Goal: Task Accomplishment & Management: Manage account settings

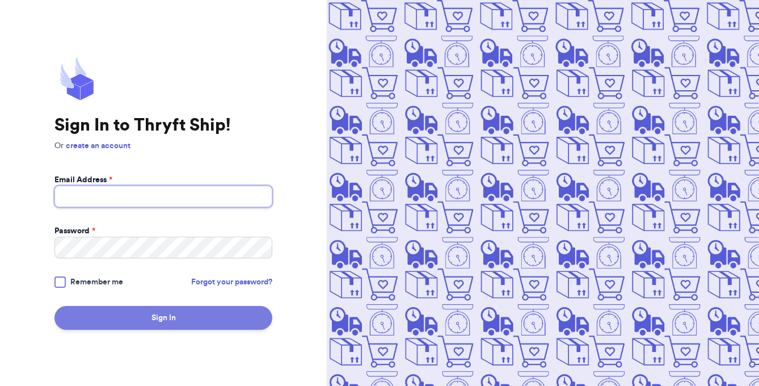
type input "[EMAIL_ADDRESS][DOMAIN_NAME]"
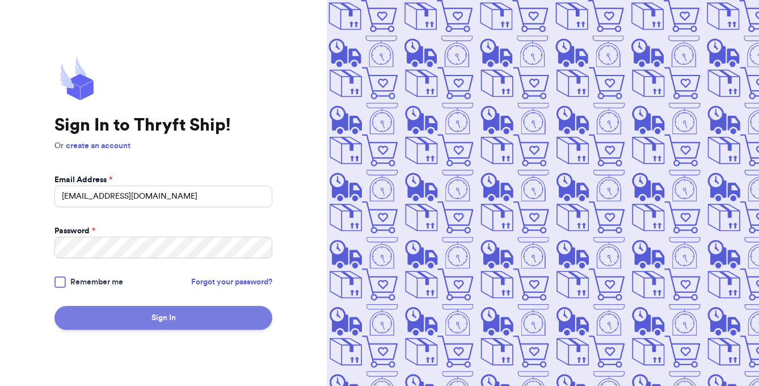
click at [215, 315] on button "Sign In" at bounding box center [163, 318] width 218 height 24
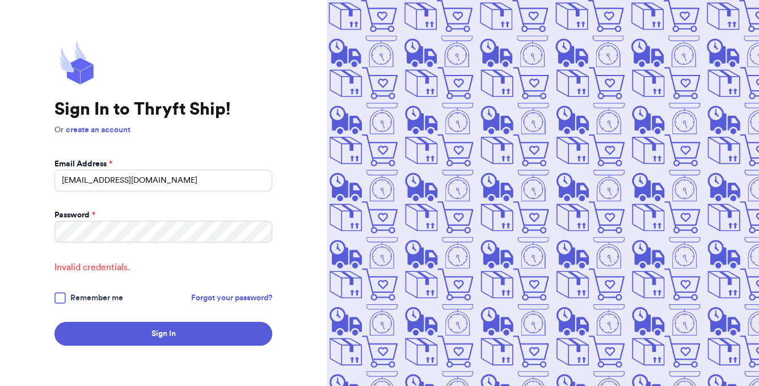
click at [81, 349] on div "Sign In to Thryft Ship! Or create an account Email Address * [EMAIL_ADDRESS][DO…" at bounding box center [163, 193] width 327 height 386
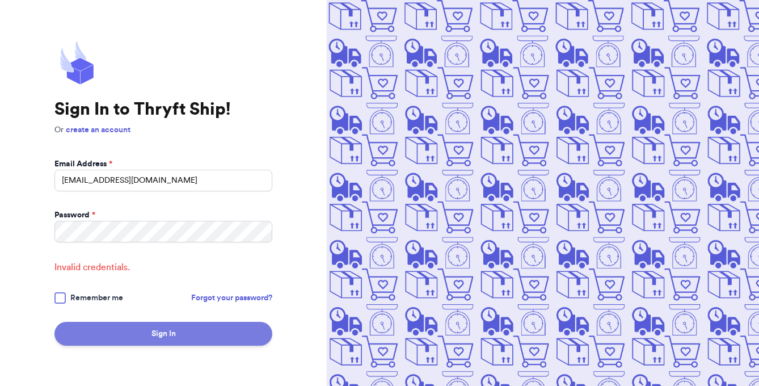
click at [93, 333] on button "Sign In" at bounding box center [163, 334] width 218 height 24
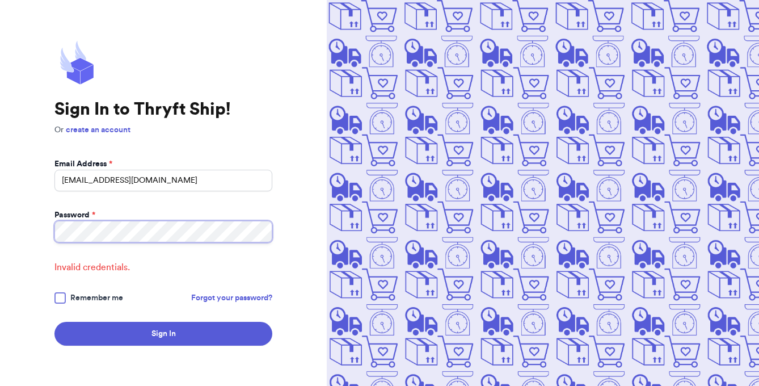
click at [54, 322] on button "Sign In" at bounding box center [163, 334] width 218 height 24
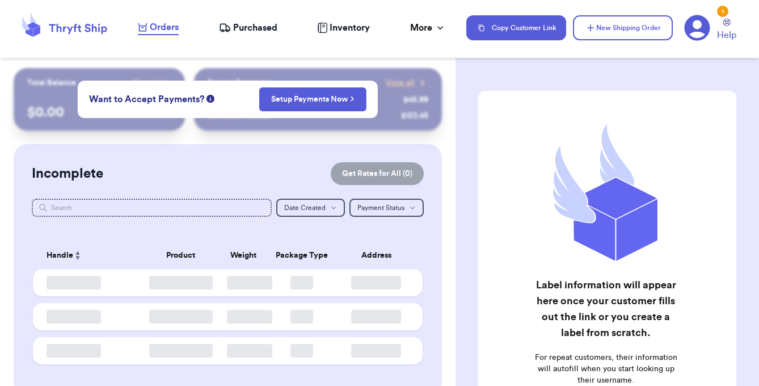
checkbox input "false"
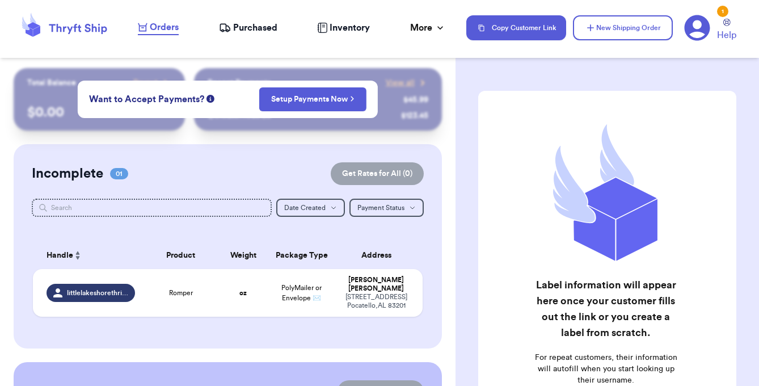
click at [228, 166] on div "Incomplete 01 Get Rates for All ( 0 )" at bounding box center [228, 173] width 392 height 23
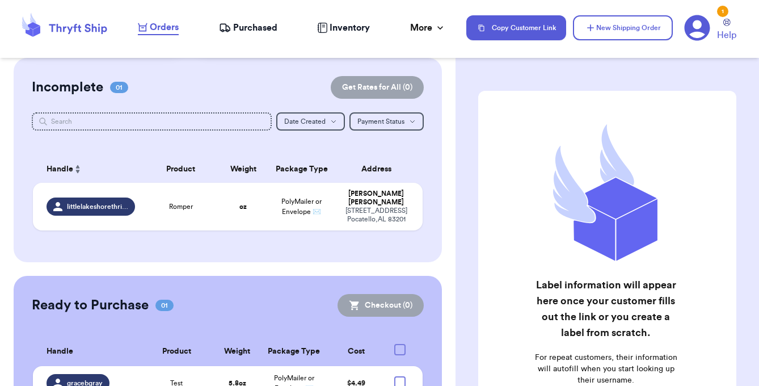
scroll to position [95, 0]
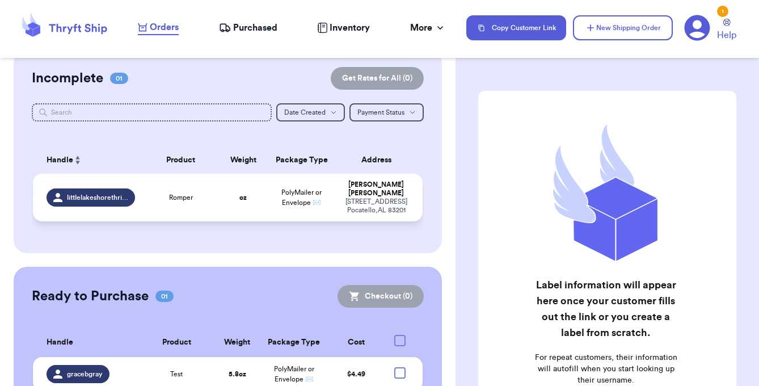
click at [151, 198] on td "Romper" at bounding box center [181, 198] width 78 height 48
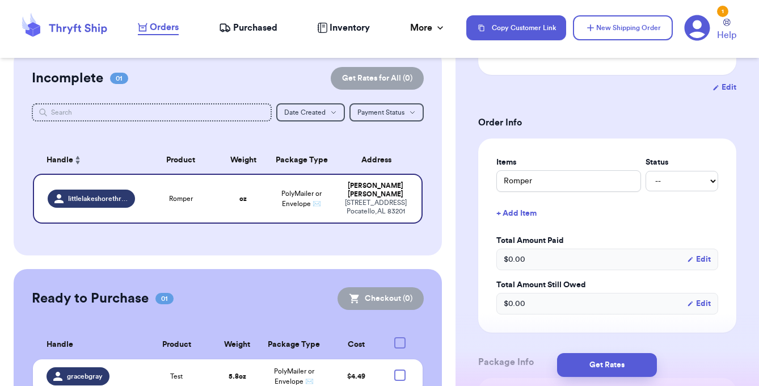
scroll to position [213, 0]
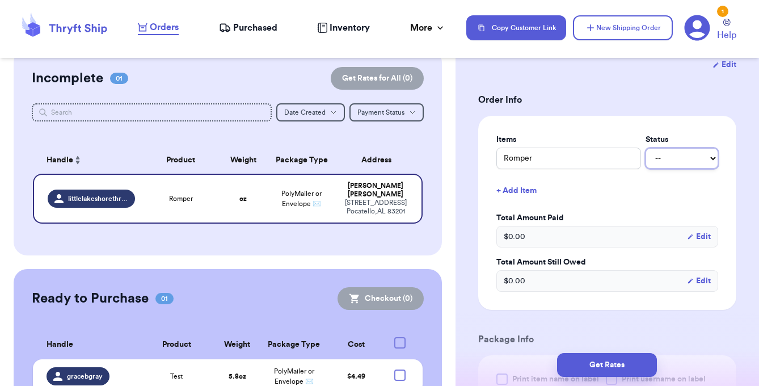
click at [677, 162] on select "-- Paid Owes" at bounding box center [681, 158] width 73 height 20
select select "paid"
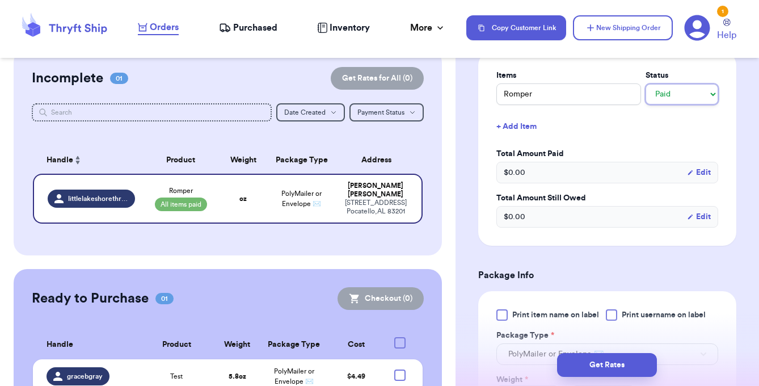
scroll to position [290, 0]
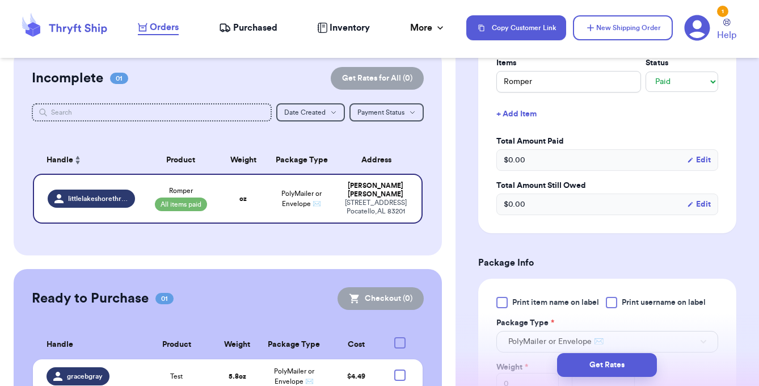
click at [699, 159] on button "Edit" at bounding box center [699, 159] width 24 height 11
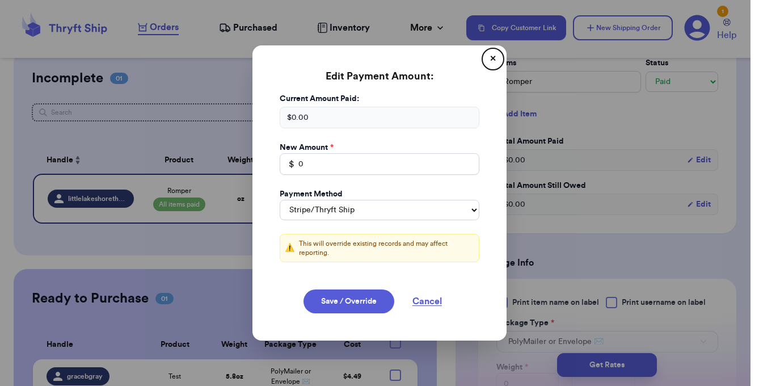
click at [699, 159] on button "close" at bounding box center [379, 193] width 759 height 386
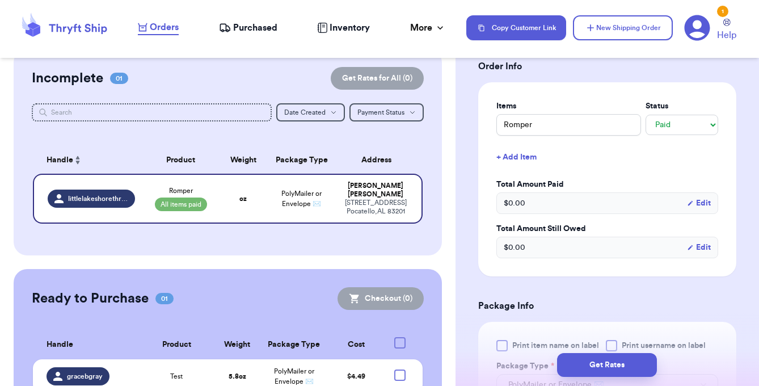
scroll to position [224, 0]
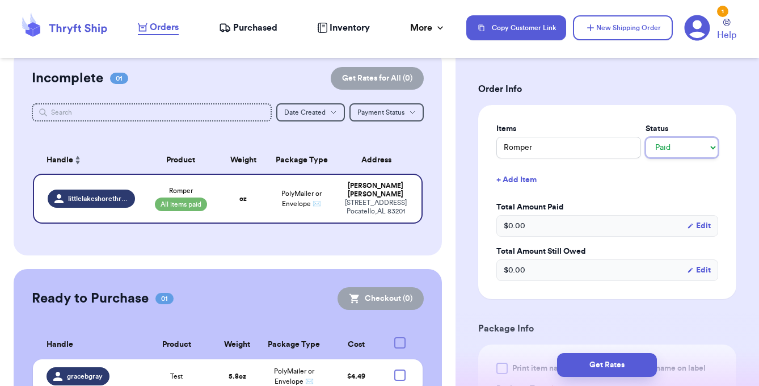
click at [682, 142] on select "-- Paid Owes" at bounding box center [681, 147] width 73 height 20
select select "unpaid"
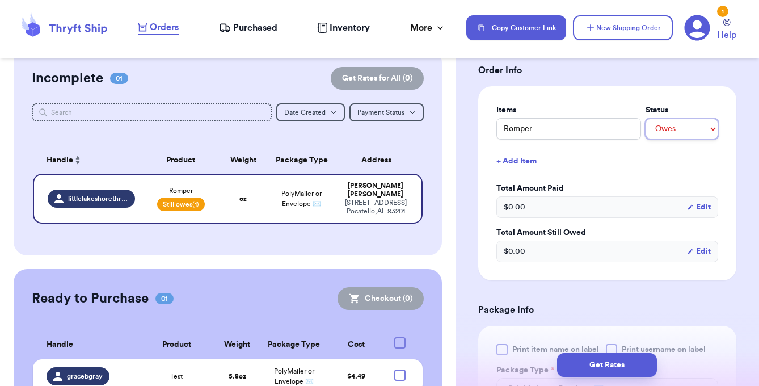
scroll to position [255, 0]
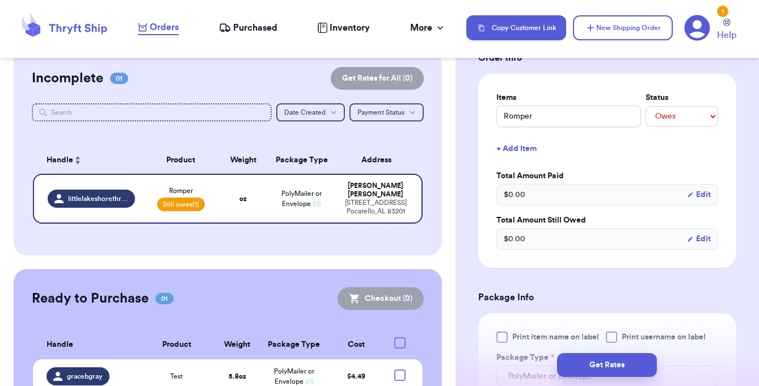
click at [709, 195] on button "Edit" at bounding box center [699, 194] width 24 height 11
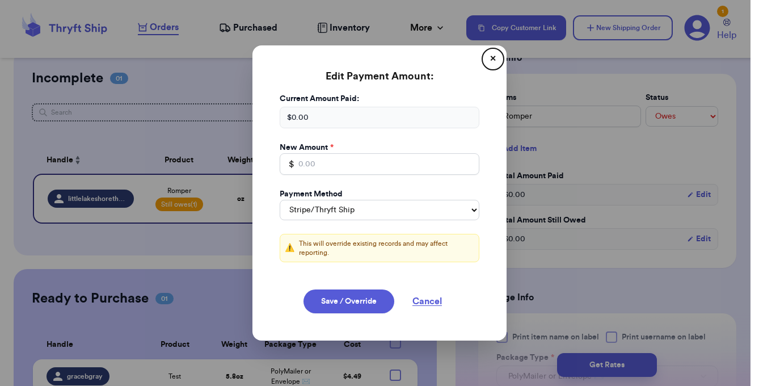
click at [332, 116] on div "$ 0.00" at bounding box center [380, 118] width 200 height 22
click at [305, 117] on div "$ 0.00" at bounding box center [380, 118] width 200 height 22
click at [486, 57] on button "✕" at bounding box center [493, 59] width 18 height 18
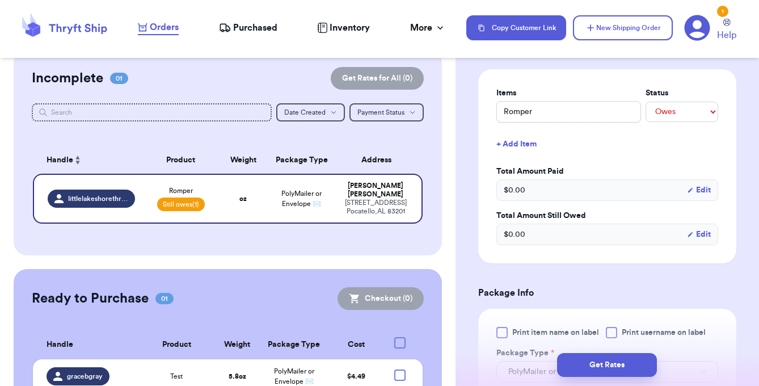
scroll to position [262, 0]
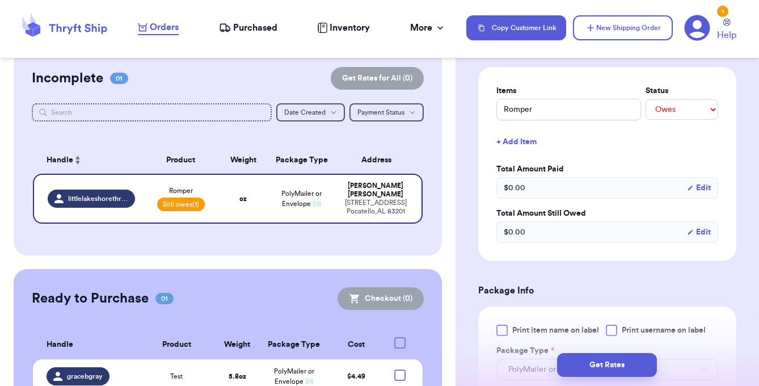
click at [599, 189] on div "$ 0.00 Edit" at bounding box center [607, 188] width 222 height 22
click at [701, 188] on button "Edit" at bounding box center [699, 187] width 24 height 11
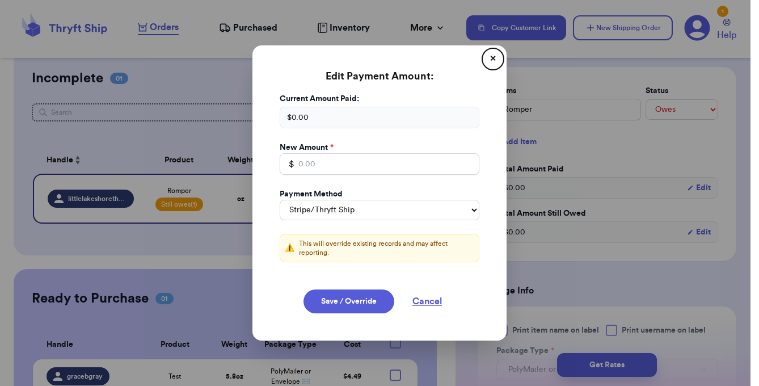
click at [489, 61] on button "✕" at bounding box center [493, 59] width 18 height 18
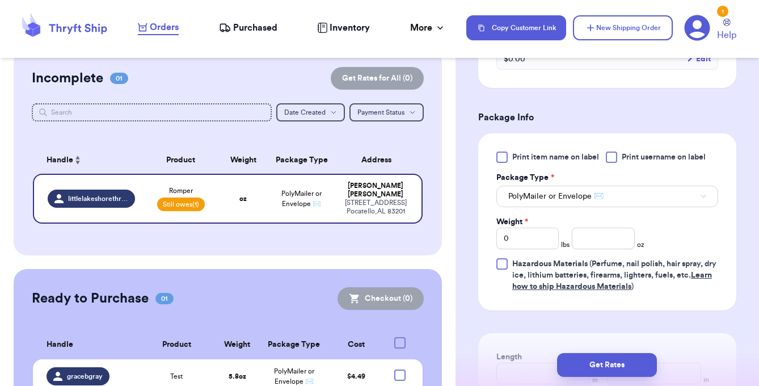
scroll to position [437, 0]
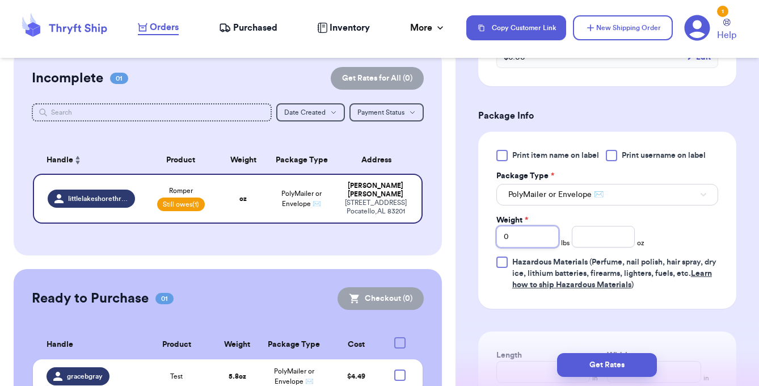
click at [530, 232] on input "0" at bounding box center [527, 237] width 62 height 22
click at [678, 221] on div "Print item name on label Print username on label Package Type * PolyMailer or E…" at bounding box center [607, 220] width 222 height 141
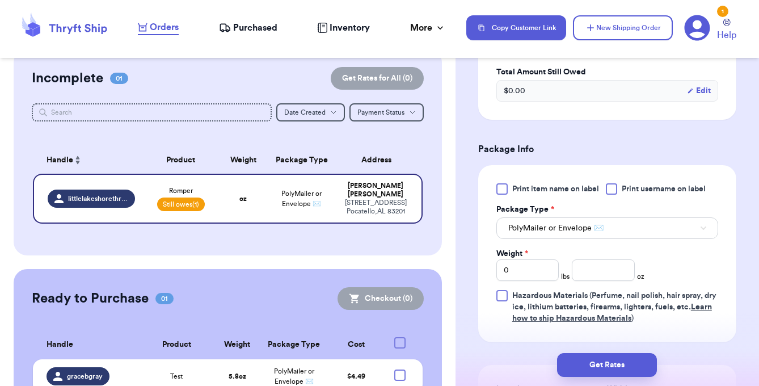
scroll to position [415, 0]
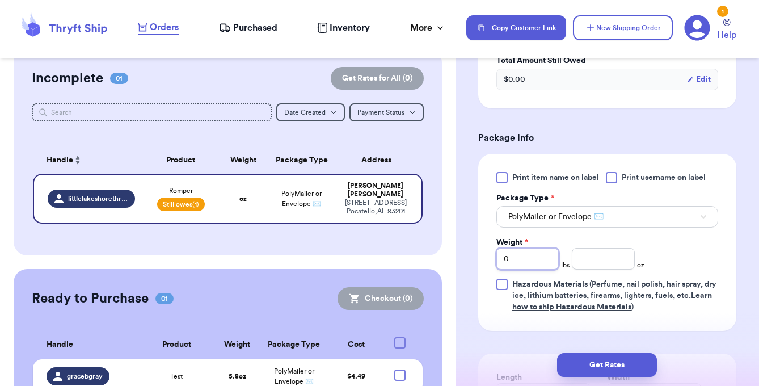
click at [513, 259] on input "0" at bounding box center [527, 259] width 62 height 22
click at [581, 260] on input "number" at bounding box center [603, 259] width 62 height 22
type input "5.2"
click at [735, 240] on div "Print item name on label Print username on label Package Type * PolyMailer or E…" at bounding box center [607, 242] width 258 height 177
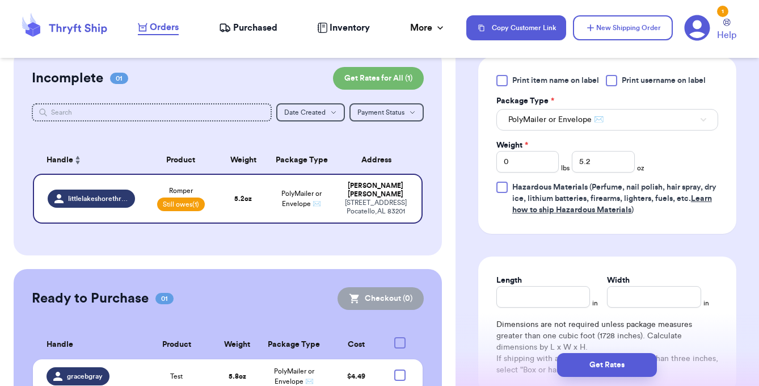
scroll to position [658, 0]
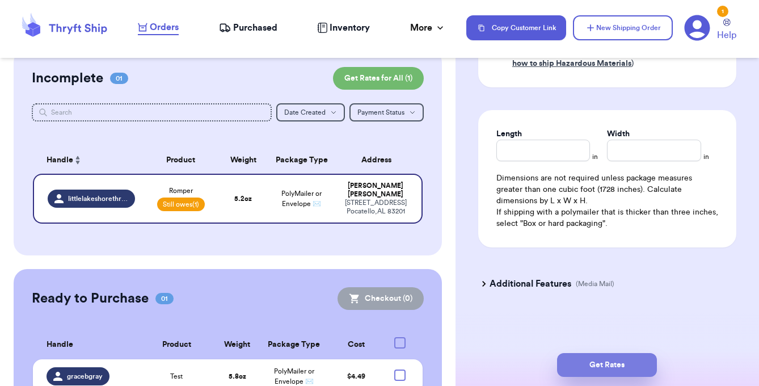
click at [589, 364] on button "Get Rates" at bounding box center [607, 365] width 100 height 24
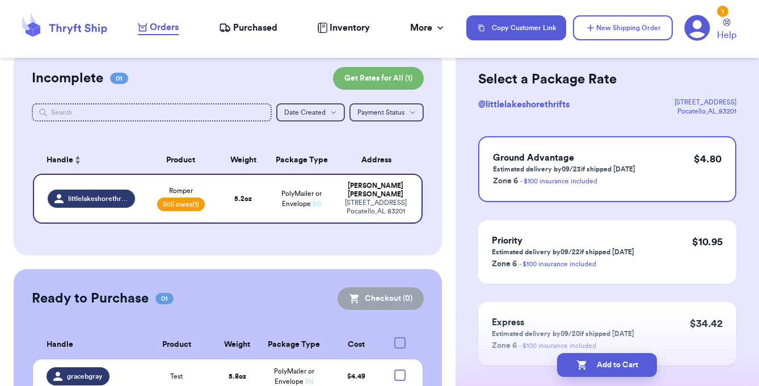
scroll to position [0, 0]
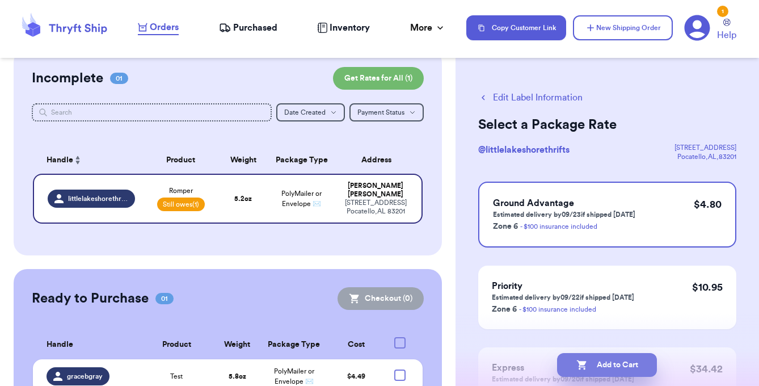
click at [607, 364] on button "Add to Cart" at bounding box center [607, 365] width 100 height 24
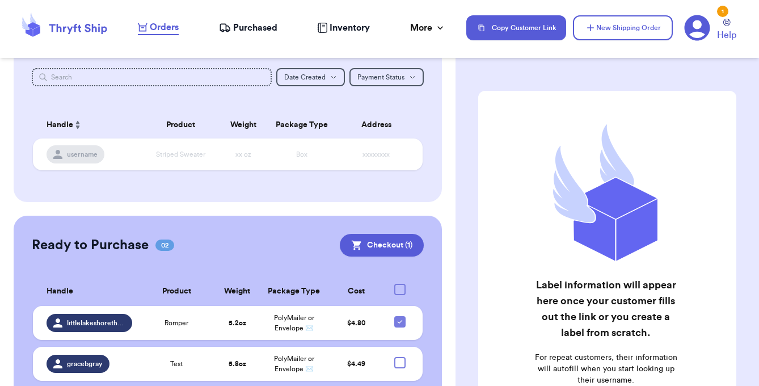
scroll to position [170, 0]
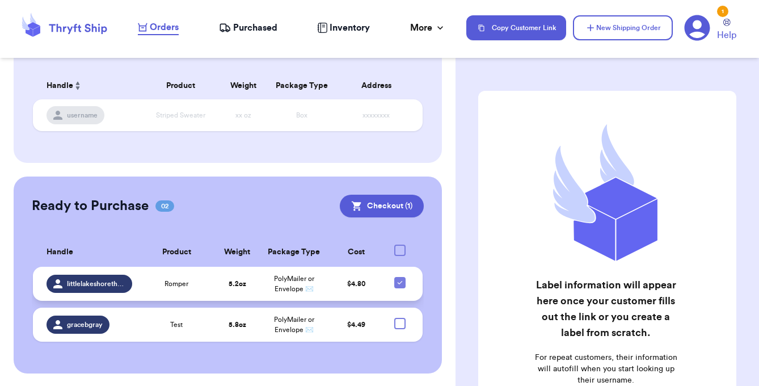
click at [198, 288] on td "Romper" at bounding box center [176, 284] width 75 height 34
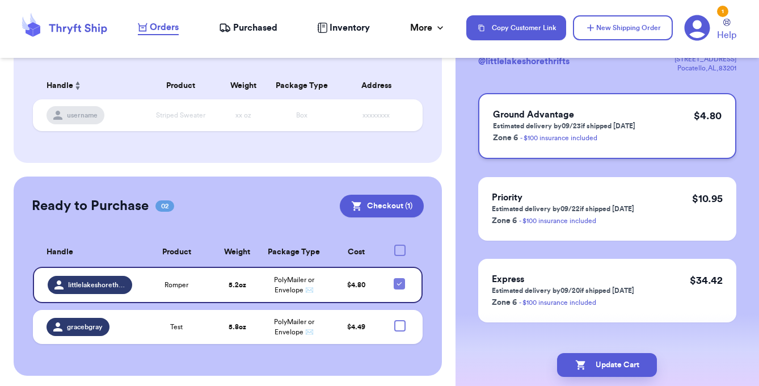
scroll to position [104, 0]
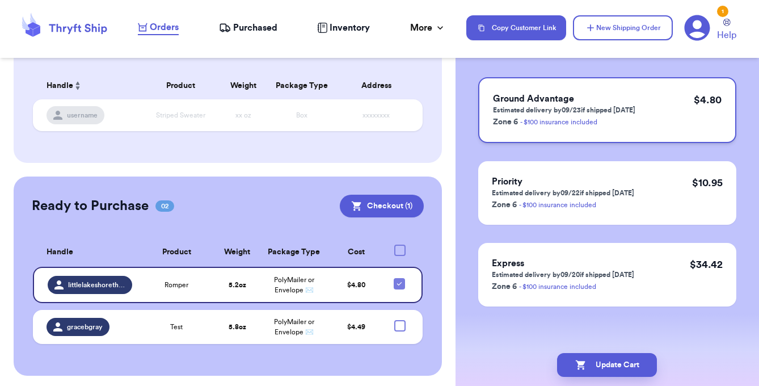
click at [572, 94] on span "Ground Advantage" at bounding box center [533, 98] width 81 height 9
click at [609, 365] on button "Update Cart" at bounding box center [607, 365] width 100 height 24
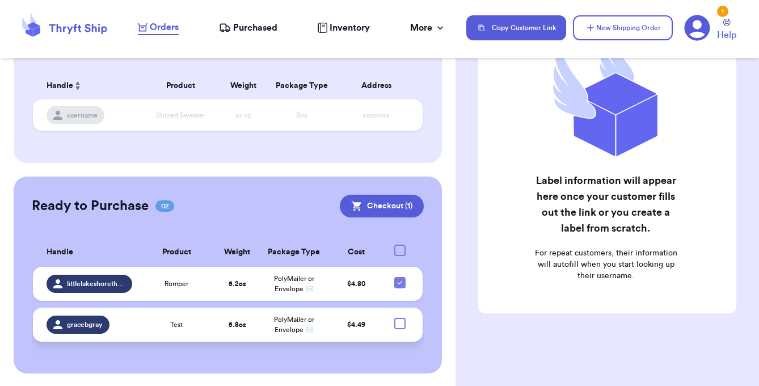
click at [236, 330] on td "5.8 oz" at bounding box center [236, 324] width 45 height 34
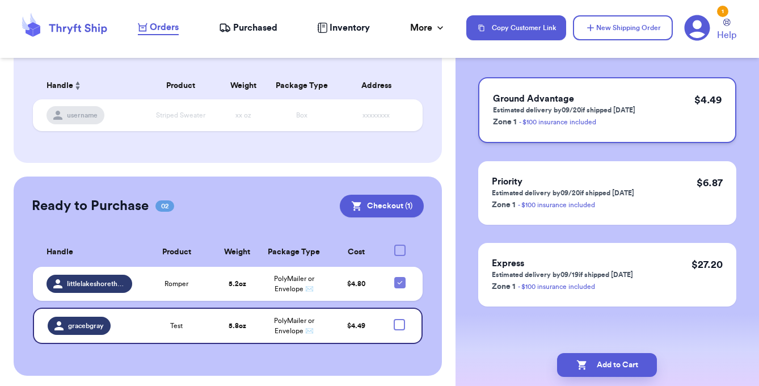
scroll to position [0, 0]
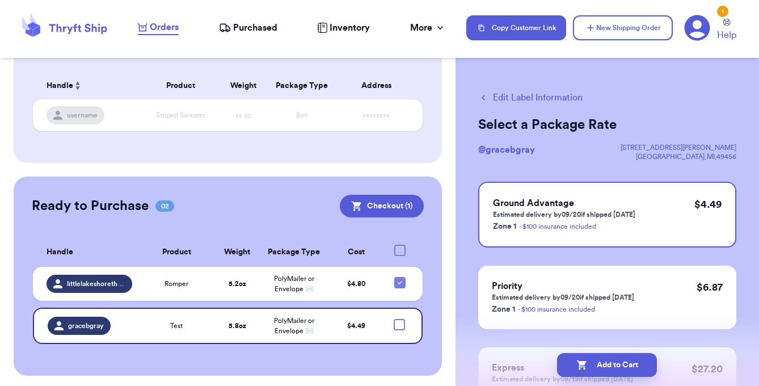
click at [540, 98] on button "Edit Label Information" at bounding box center [530, 98] width 104 height 14
checkbox input "true"
select select "paid"
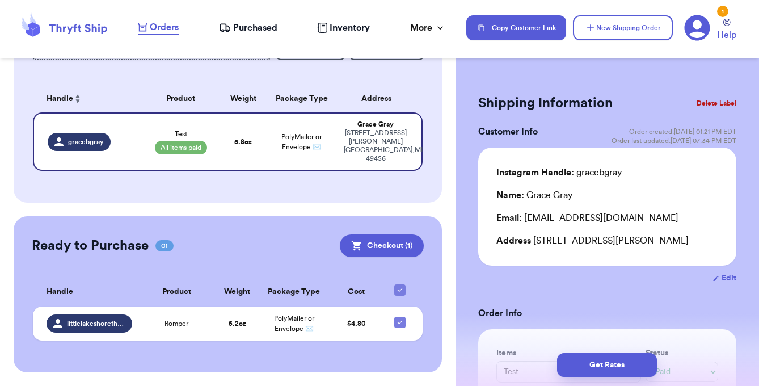
scroll to position [147, 0]
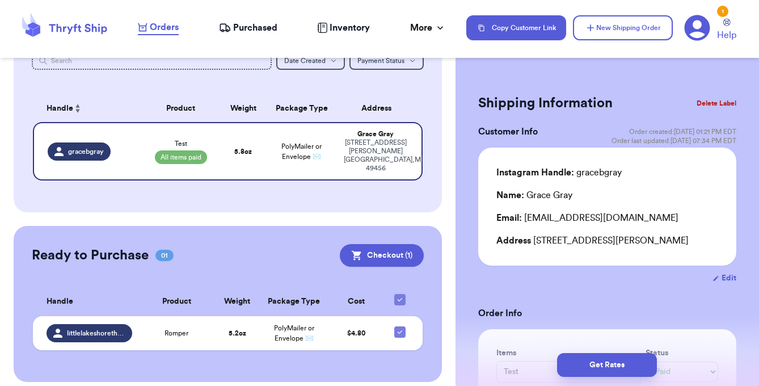
click at [723, 107] on button "Delete Label" at bounding box center [716, 103] width 49 height 25
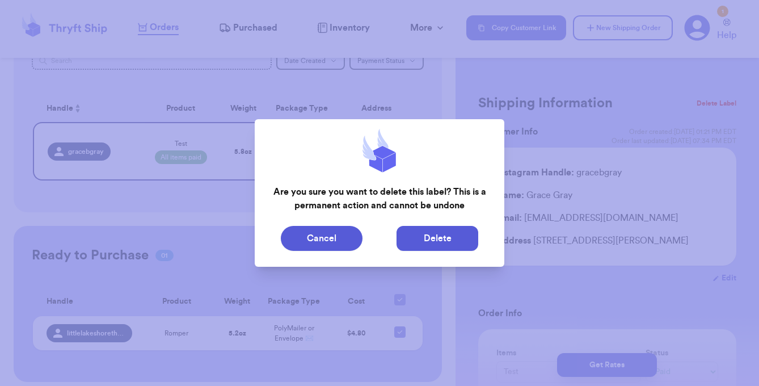
click at [428, 243] on button "Delete" at bounding box center [437, 238] width 82 height 25
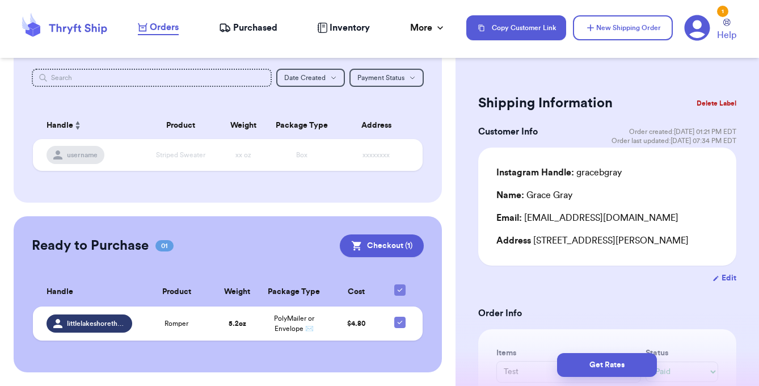
scroll to position [129, 0]
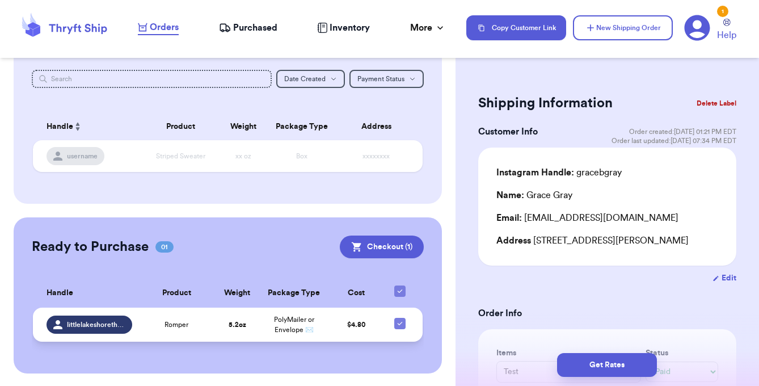
click at [140, 321] on td "Romper" at bounding box center [176, 324] width 75 height 34
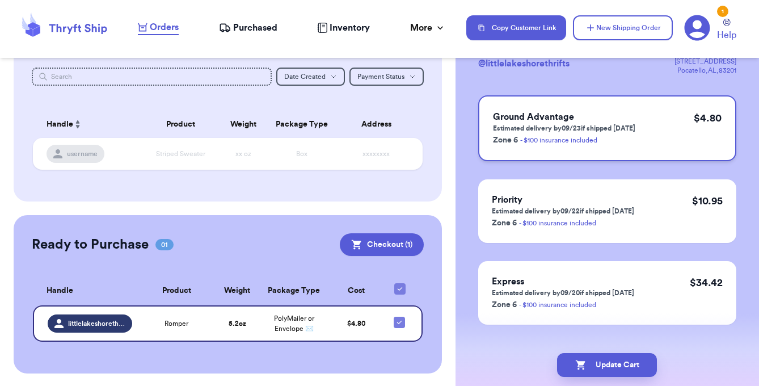
scroll to position [104, 0]
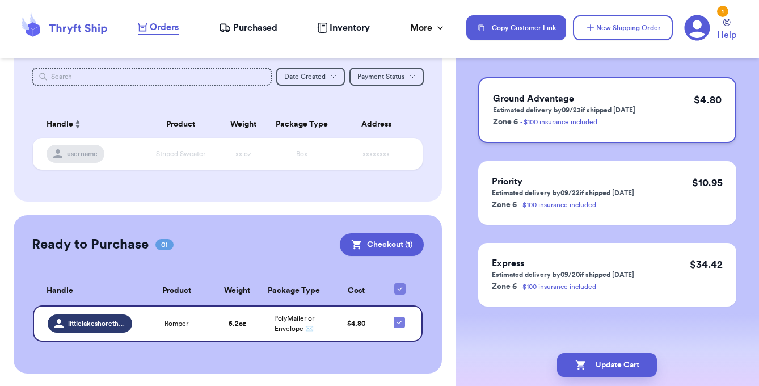
click at [572, 111] on p "Estimated delivery by 09/23 if shipped [DATE]" at bounding box center [564, 109] width 142 height 9
click at [579, 357] on button "Update Cart" at bounding box center [607, 365] width 100 height 24
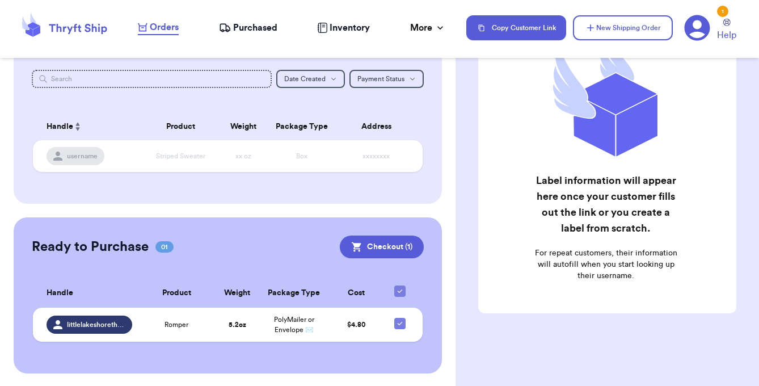
scroll to position [0, 0]
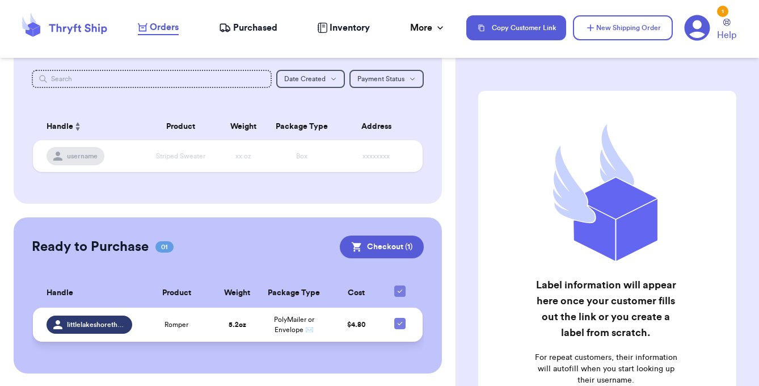
click at [236, 314] on td "5.2 oz" at bounding box center [236, 324] width 45 height 34
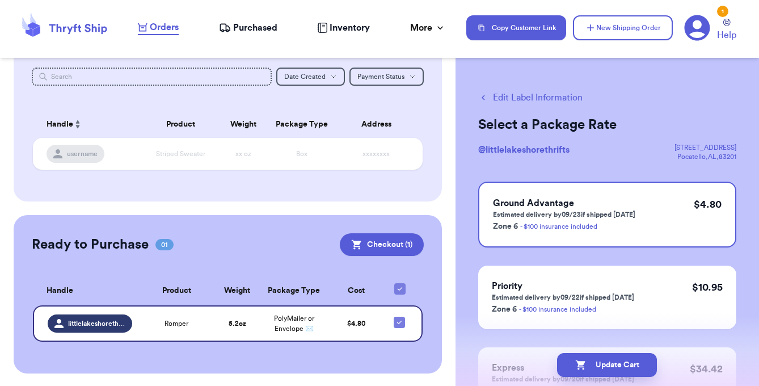
click at [544, 94] on button "Edit Label Information" at bounding box center [530, 98] width 104 height 14
checkbox input "false"
select select "unpaid"
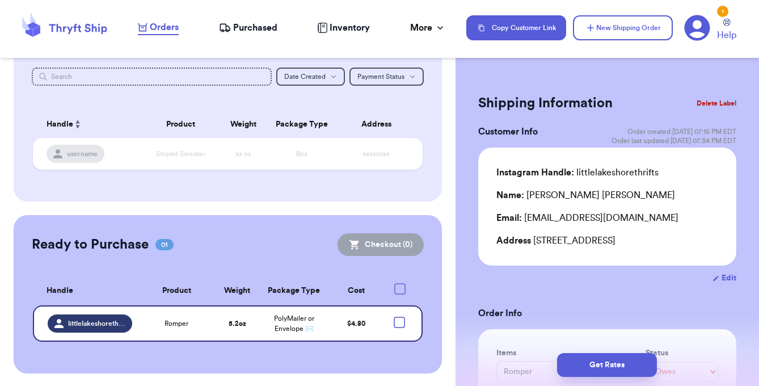
checkbox input "true"
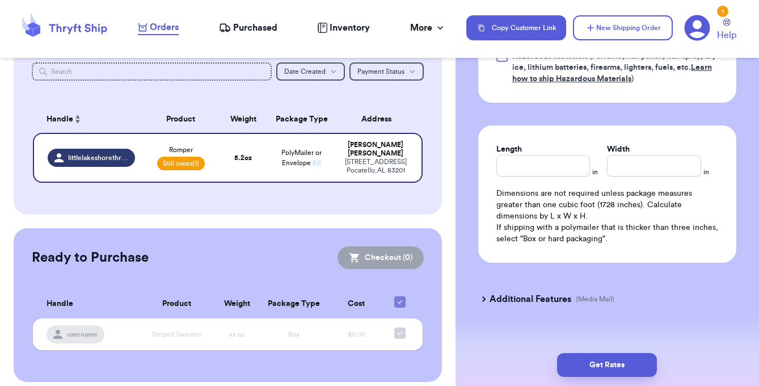
scroll to position [658, 0]
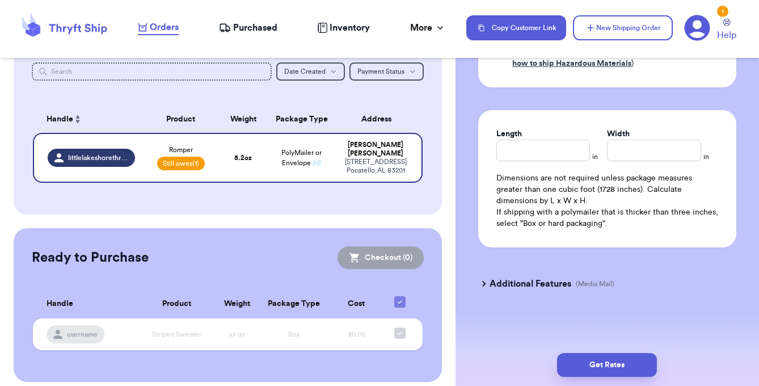
click at [550, 285] on h3 "Additional Features" at bounding box center [530, 284] width 82 height 14
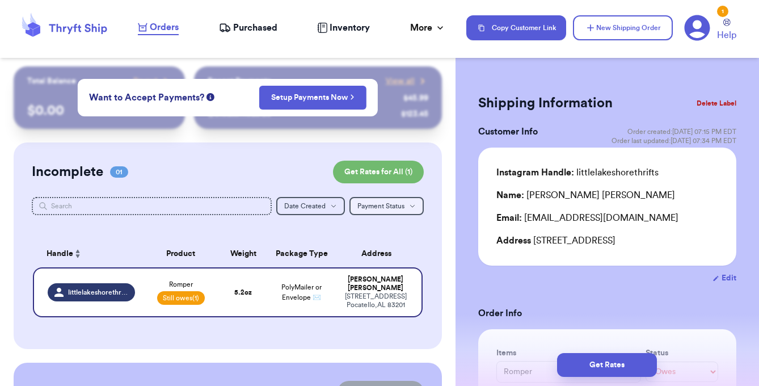
scroll to position [0, 0]
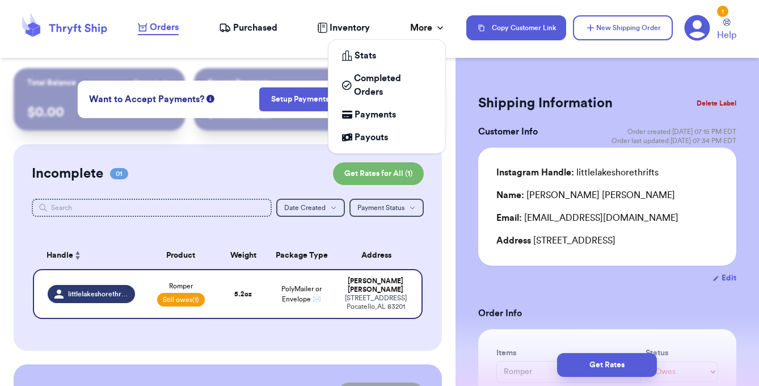
click at [428, 29] on div "More" at bounding box center [428, 28] width 36 height 14
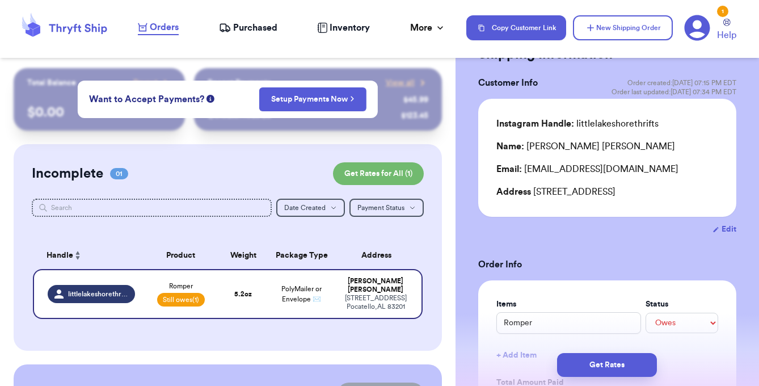
scroll to position [80, 0]
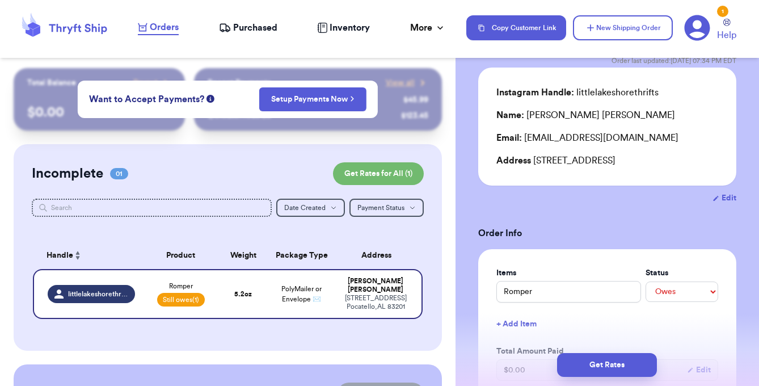
click at [731, 197] on button "Edit" at bounding box center [724, 197] width 24 height 11
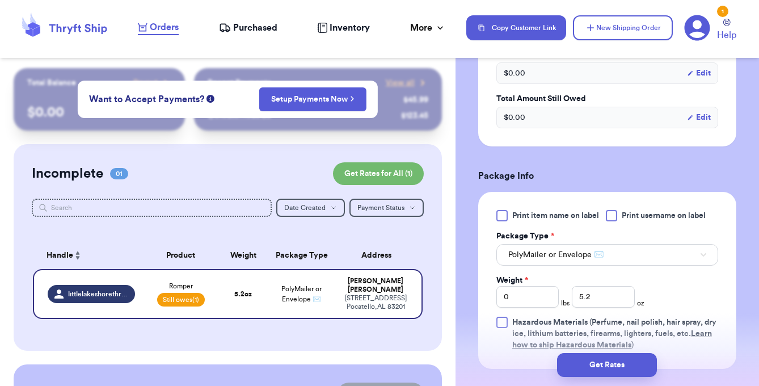
scroll to position [562, 0]
click at [497, 218] on div at bounding box center [501, 214] width 11 height 11
click at [0, 0] on input "Print item name on label" at bounding box center [0, 0] width 0 height 0
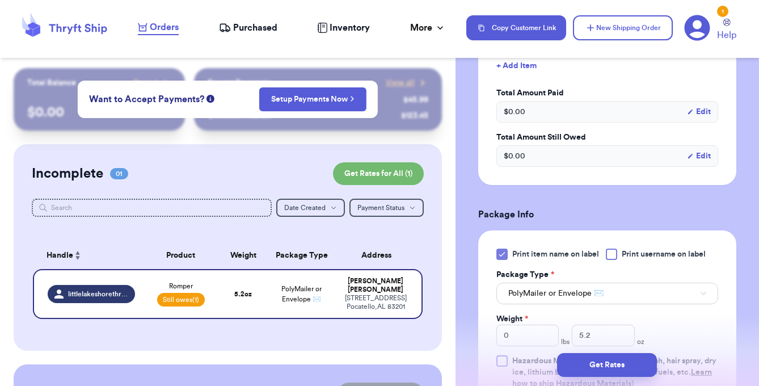
scroll to position [496, 0]
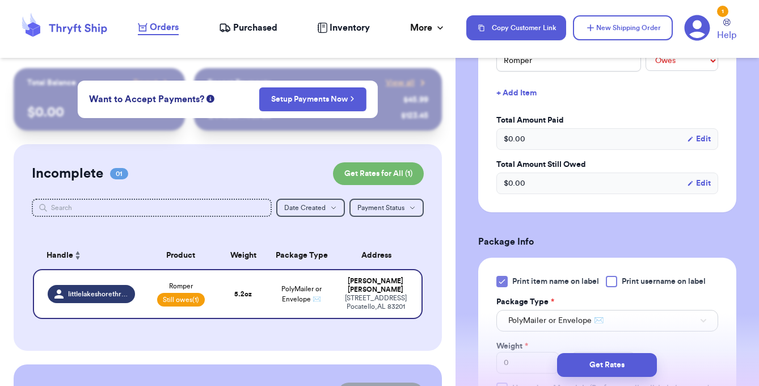
click at [706, 142] on button "Edit" at bounding box center [699, 138] width 24 height 11
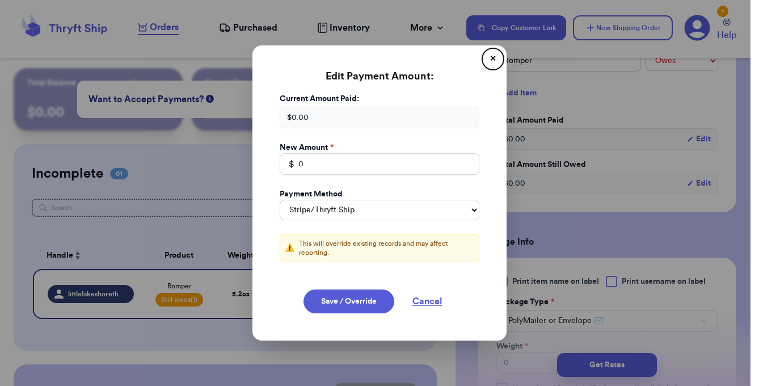
click at [387, 120] on div "$ 0.00" at bounding box center [380, 118] width 200 height 22
click at [364, 120] on div "$ 0.00" at bounding box center [380, 118] width 200 height 22
click at [430, 297] on button "Cancel" at bounding box center [427, 301] width 57 height 24
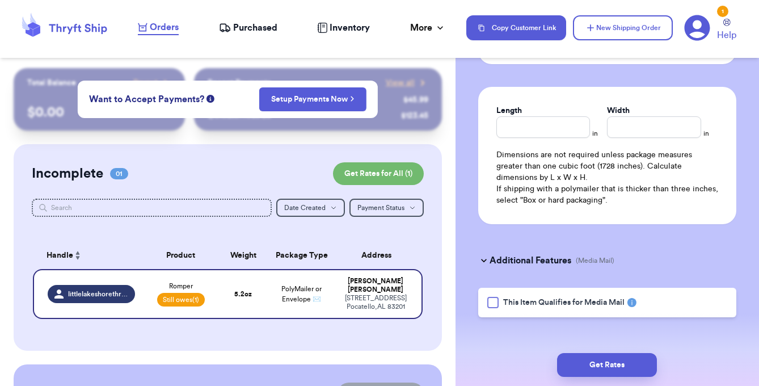
scroll to position [879, 0]
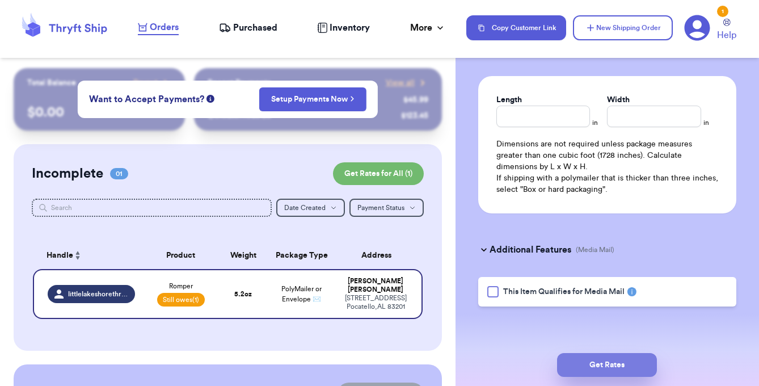
click at [602, 367] on button "Get Rates" at bounding box center [607, 365] width 100 height 24
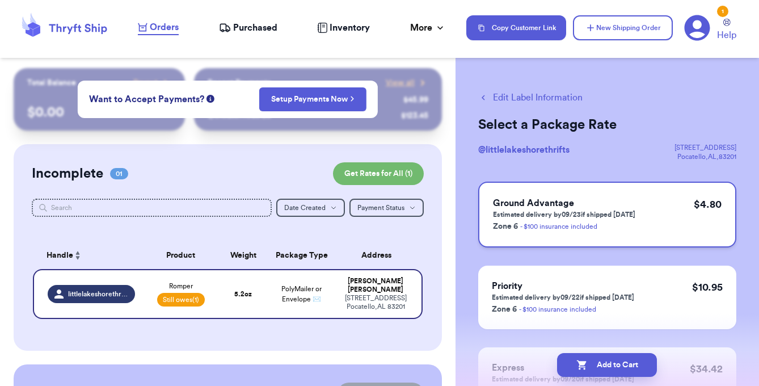
click at [664, 204] on div "Ground Advantage Estimated delivery by 09/23 if shipped [DATE] Zone 6 - $100 in…" at bounding box center [607, 214] width 258 height 66
click at [509, 99] on button "Edit Label Information" at bounding box center [530, 98] width 104 height 14
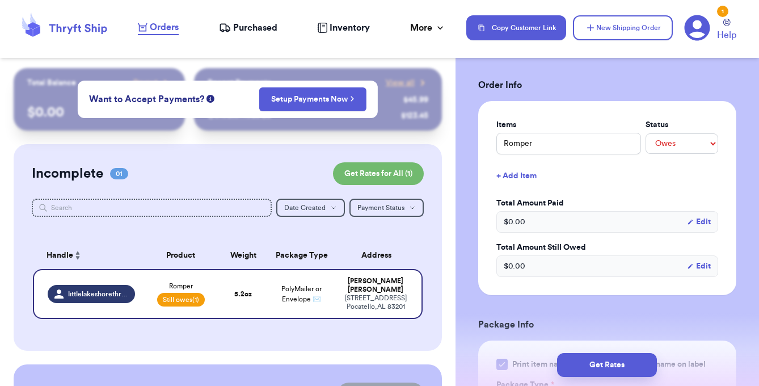
scroll to position [231, 0]
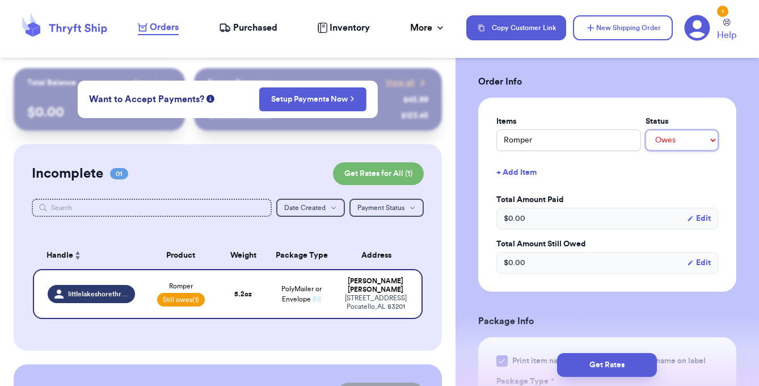
click at [672, 139] on select "-- Paid Owes" at bounding box center [681, 140] width 73 height 20
select select "paid"
click at [569, 217] on div "$ 0.00 Edit" at bounding box center [607, 219] width 222 height 22
click at [703, 216] on button "Edit" at bounding box center [699, 218] width 24 height 11
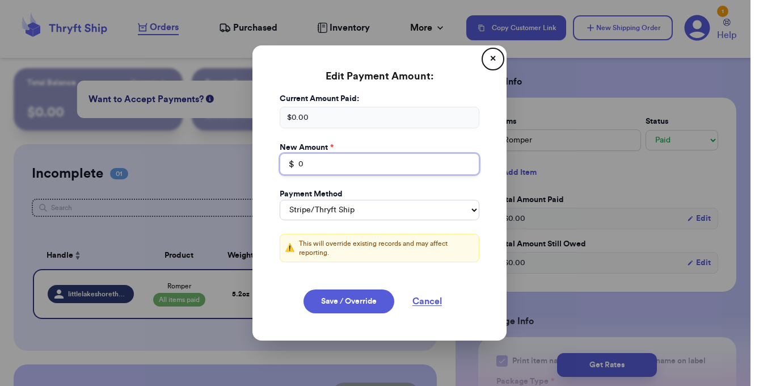
click at [354, 167] on input "0" at bounding box center [380, 164] width 200 height 22
click at [338, 132] on div "Current Amount Paid: $ 0.00 New Amount * $ 0 Payment Method Stripe/Thryft Ship …" at bounding box center [379, 184] width 227 height 183
click at [327, 122] on div "$ 0.00" at bounding box center [380, 118] width 200 height 22
click at [328, 117] on div "$ 0.00" at bounding box center [380, 118] width 200 height 22
click at [305, 117] on div "$ 0.00" at bounding box center [380, 118] width 200 height 22
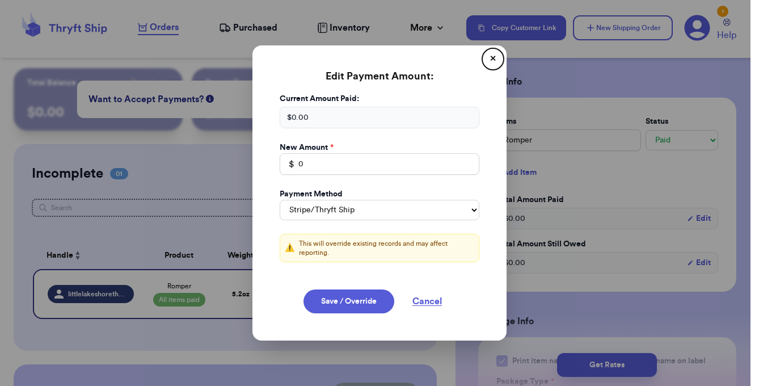
click at [295, 116] on div "$ 0.00" at bounding box center [380, 118] width 200 height 22
click at [323, 168] on input "0" at bounding box center [380, 164] width 200 height 22
click at [340, 302] on button "Save / Override" at bounding box center [348, 301] width 91 height 24
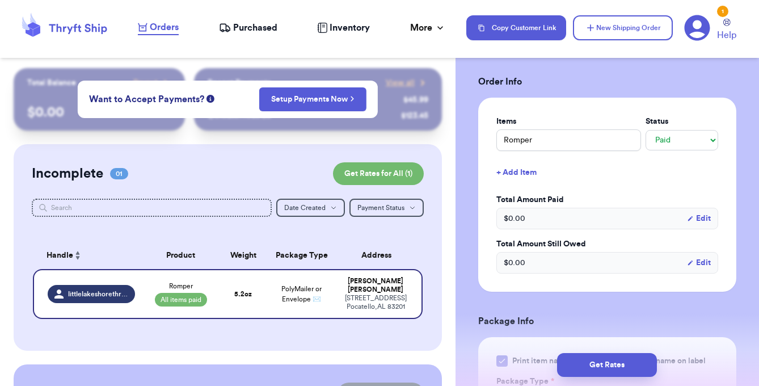
type input "4"
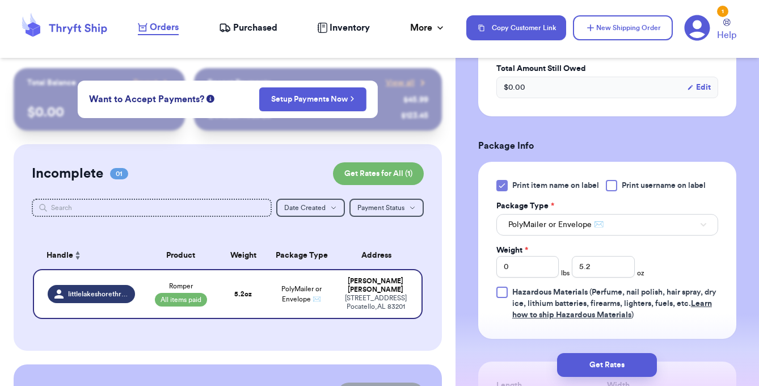
scroll to position [409, 0]
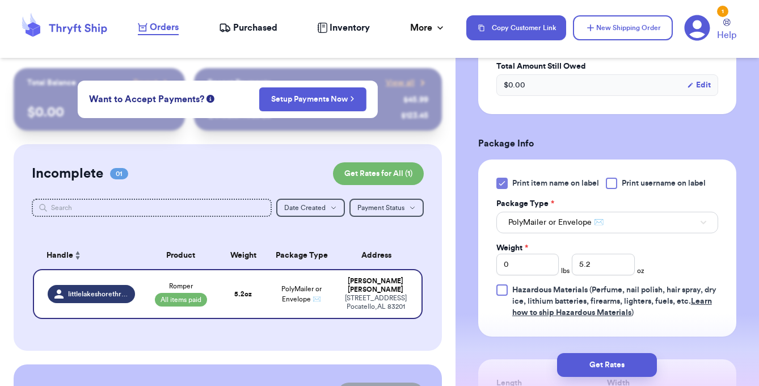
click at [611, 185] on div at bounding box center [611, 183] width 11 height 11
click at [0, 0] on input "Print username on label" at bounding box center [0, 0] width 0 height 0
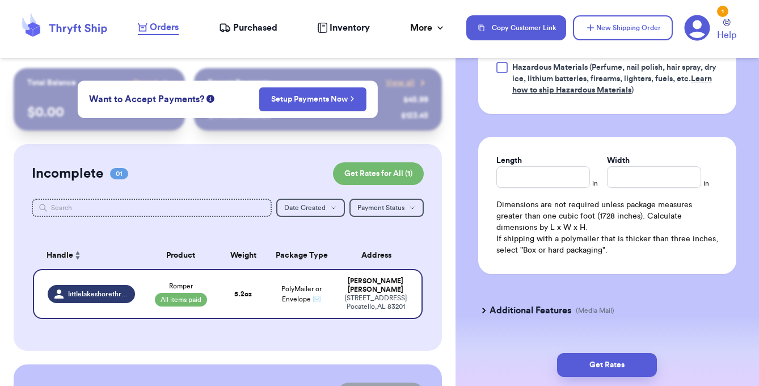
scroll to position [658, 0]
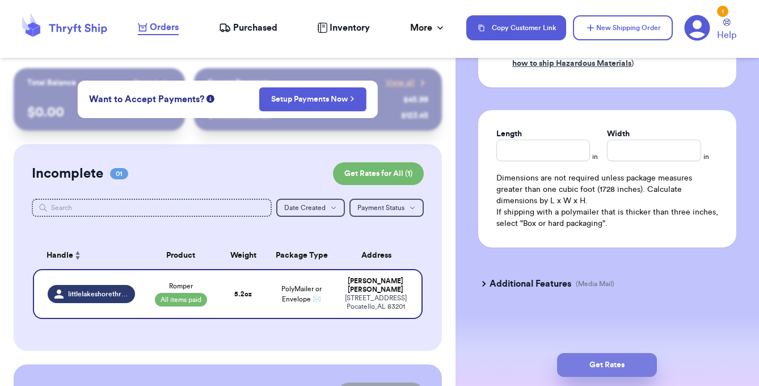
click at [611, 356] on button "Get Rates" at bounding box center [607, 365] width 100 height 24
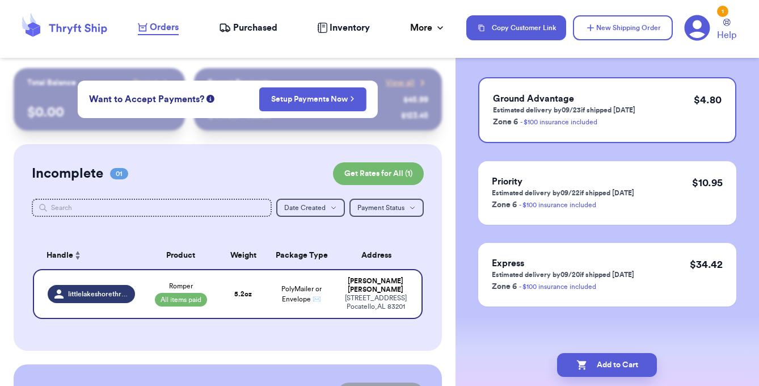
scroll to position [0, 0]
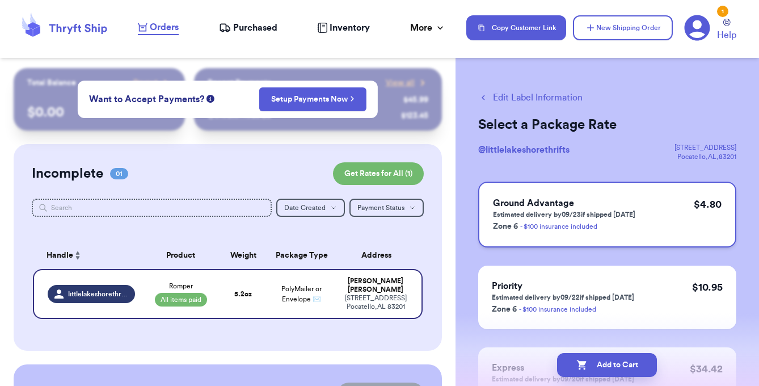
click at [645, 228] on div "Ground Advantage Estimated delivery by 09/23 if shipped [DATE] Zone 6 - $100 in…" at bounding box center [607, 214] width 258 height 66
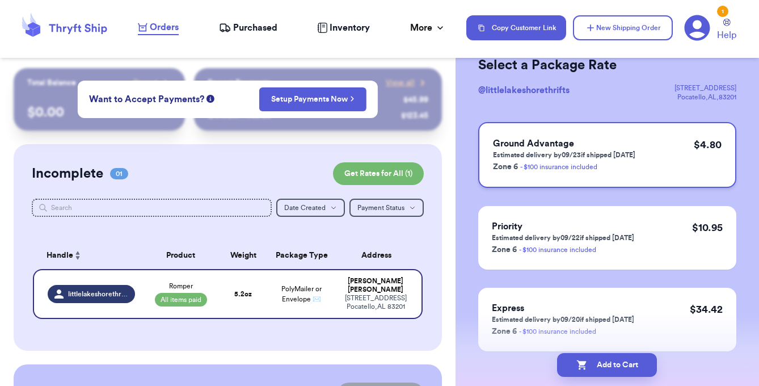
scroll to position [104, 0]
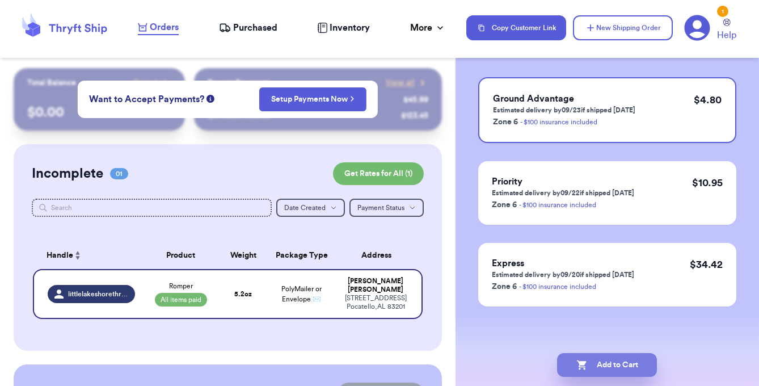
click at [611, 366] on button "Add to Cart" at bounding box center [607, 365] width 100 height 24
checkbox input "true"
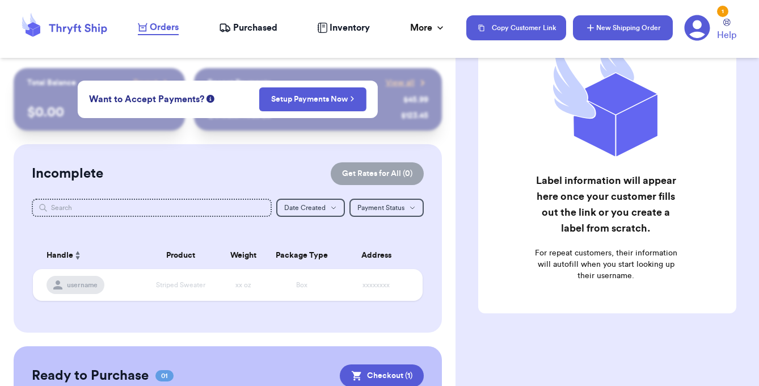
click at [630, 35] on button "New Shipping Order" at bounding box center [623, 27] width 100 height 25
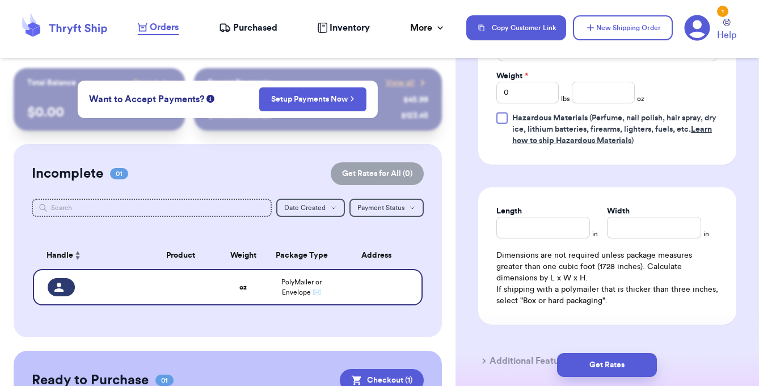
scroll to position [844, 0]
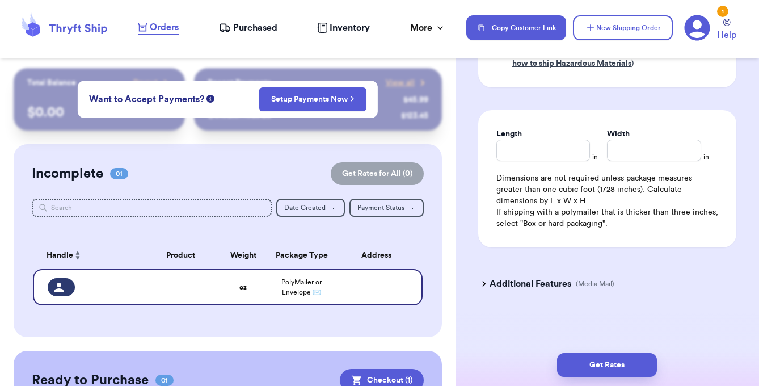
click at [730, 29] on span "Help" at bounding box center [726, 35] width 19 height 14
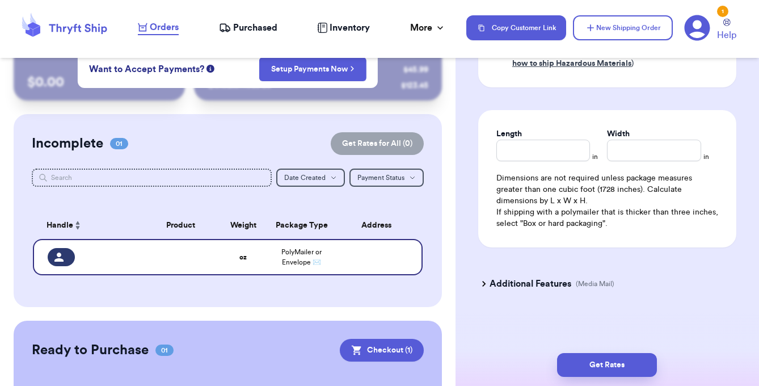
scroll to position [133, 0]
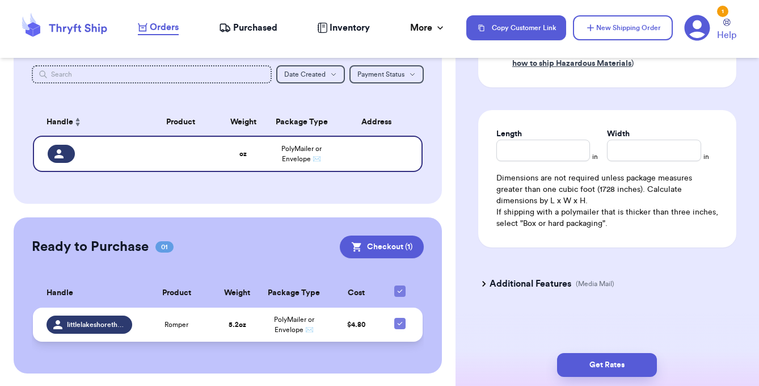
click at [246, 328] on td "5.2 oz" at bounding box center [236, 324] width 45 height 34
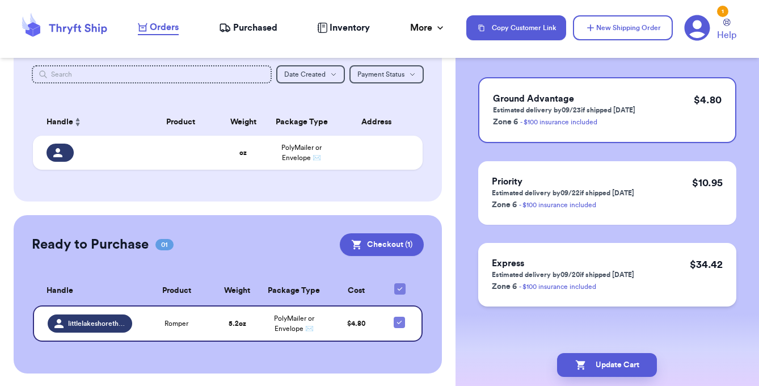
scroll to position [0, 0]
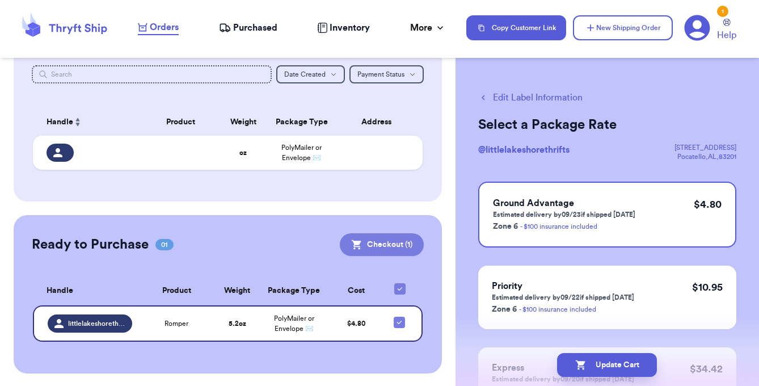
click at [362, 248] on icon at bounding box center [356, 244] width 11 height 11
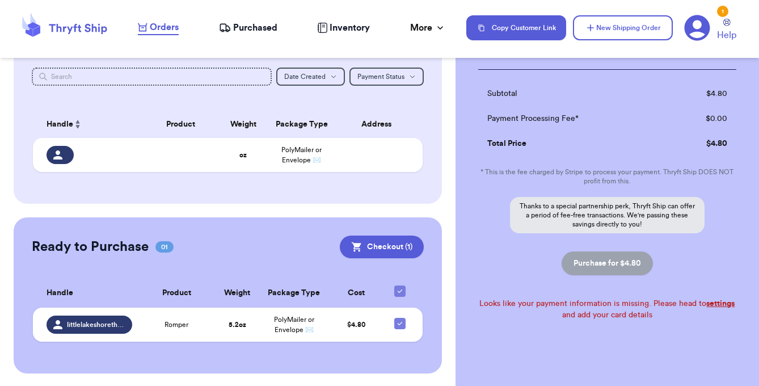
scroll to position [178, 0]
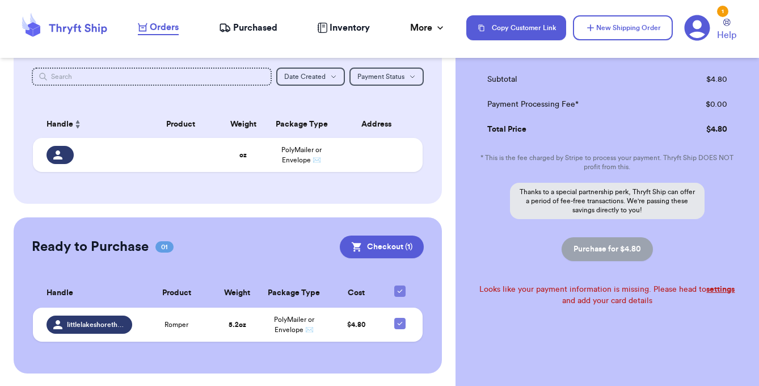
click at [713, 290] on link "settings" at bounding box center [720, 289] width 28 height 8
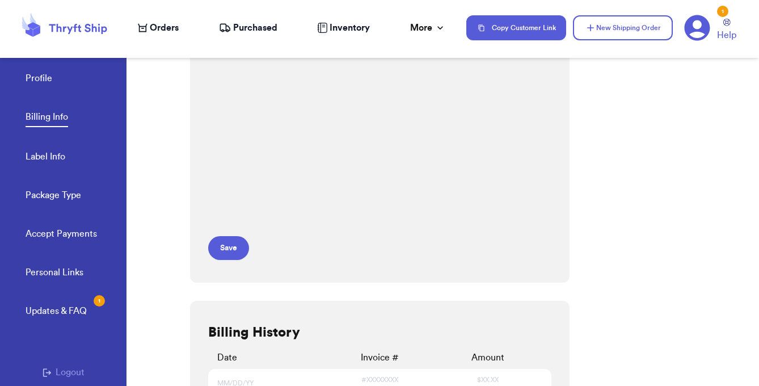
scroll to position [258, 0]
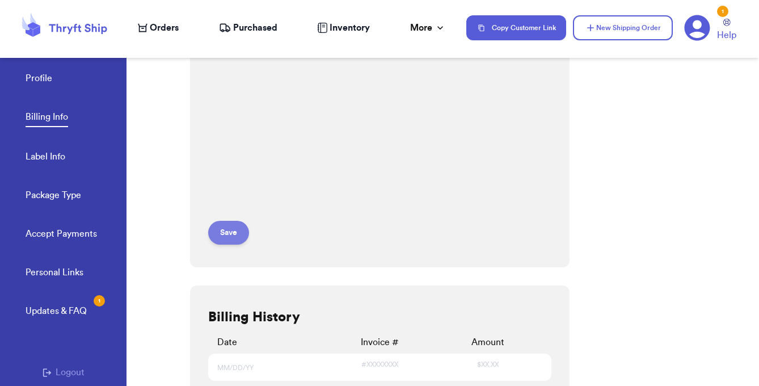
click at [210, 228] on button "Save" at bounding box center [228, 233] width 41 height 24
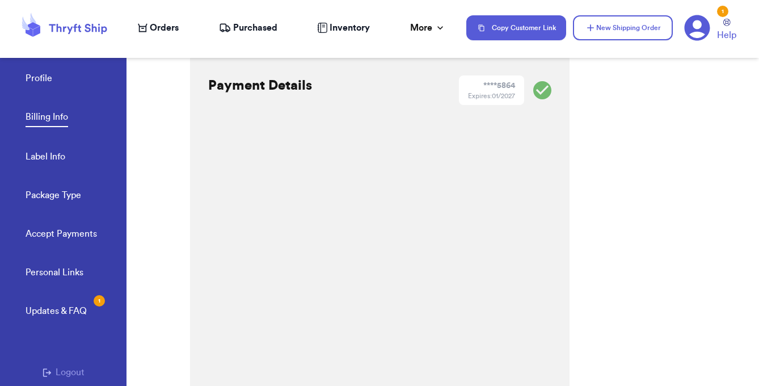
scroll to position [0, 0]
click at [699, 32] on icon at bounding box center [697, 28] width 26 height 26
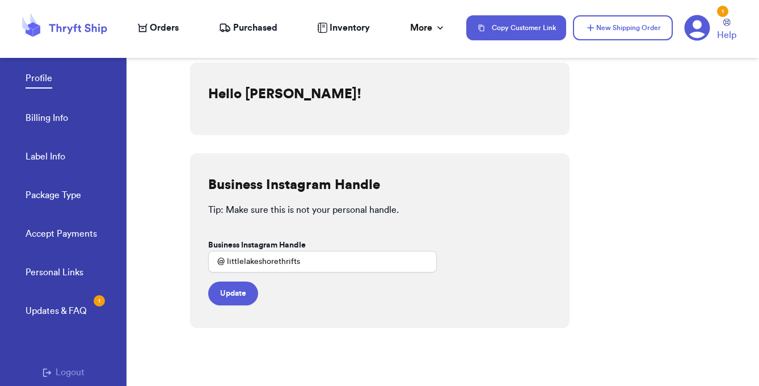
click at [159, 29] on span "Orders" at bounding box center [164, 28] width 29 height 14
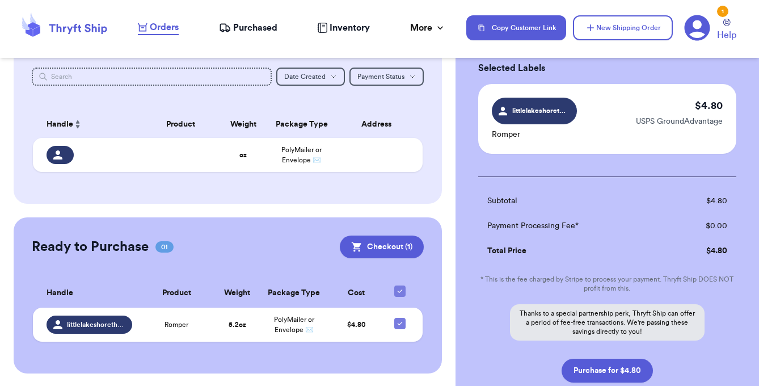
scroll to position [133, 0]
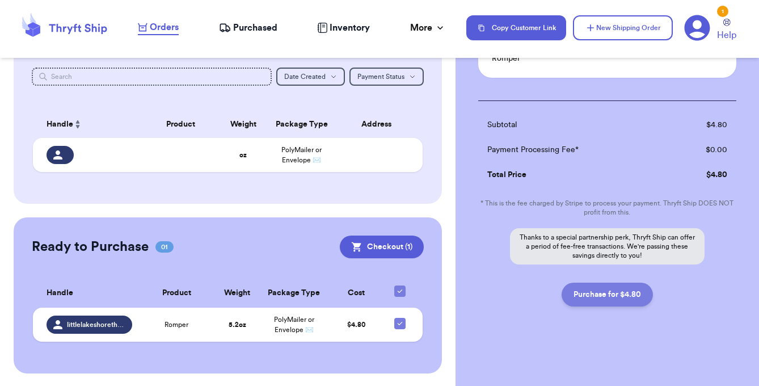
click at [590, 302] on button "Purchase for $4.80" at bounding box center [606, 294] width 91 height 24
checkbox input "false"
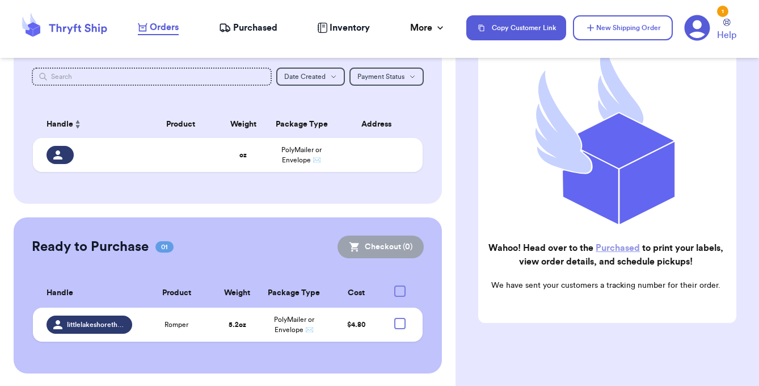
checkbox input "true"
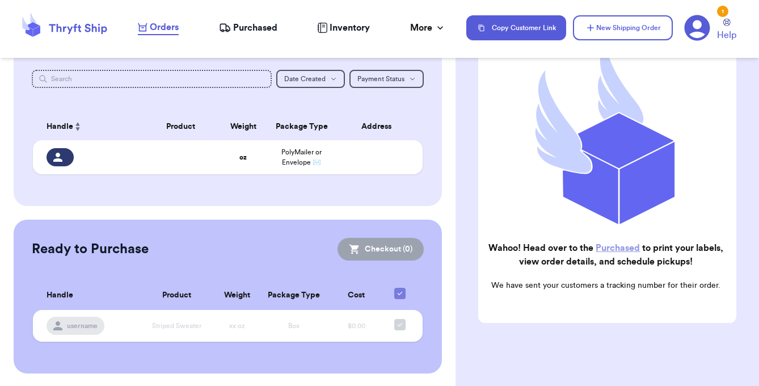
click at [255, 32] on span "Purchased" at bounding box center [255, 28] width 44 height 14
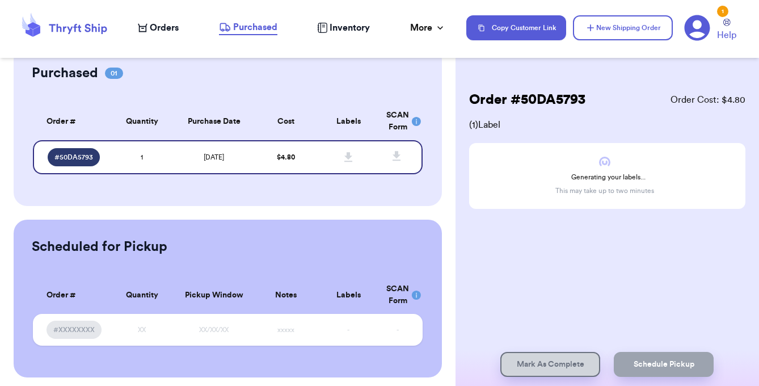
scroll to position [52, 0]
